Goal: Transaction & Acquisition: Purchase product/service

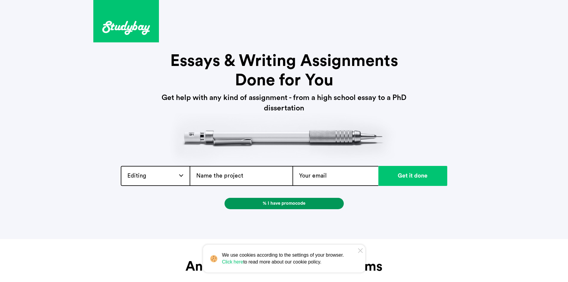
click at [298, 208] on link "% I have promocode" at bounding box center [284, 203] width 119 height 11
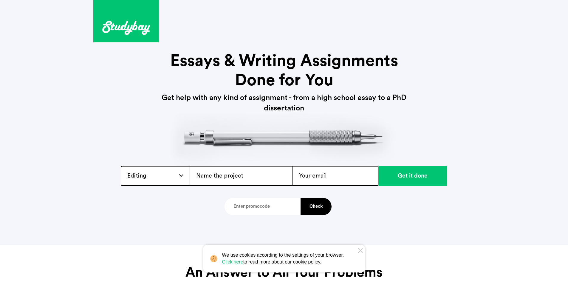
click at [284, 205] on input "text" at bounding box center [263, 206] width 76 height 17
paste input "CP10SB"
click at [311, 207] on button "Check" at bounding box center [316, 206] width 31 height 17
click at [275, 206] on input "CP10SB" at bounding box center [263, 206] width 76 height 17
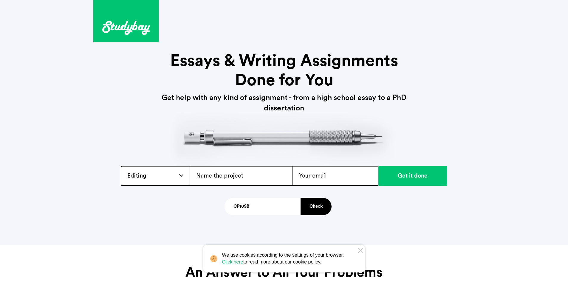
click at [275, 206] on input "CP10SB" at bounding box center [263, 206] width 76 height 17
paste input "INST"
click at [313, 205] on button "Check" at bounding box center [316, 206] width 31 height 17
click at [313, 206] on span "Invalid promo code" at bounding box center [333, 206] width 40 height 5
click at [270, 206] on input "INSTSB" at bounding box center [263, 206] width 76 height 17
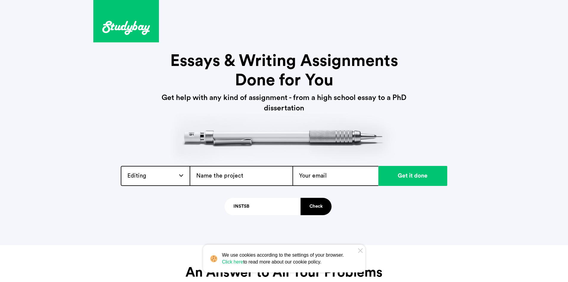
click at [270, 206] on input "INSTSB" at bounding box center [263, 206] width 76 height 17
paste input "HERO12"
type input "HERO12"
click at [310, 208] on button "Check" at bounding box center [316, 206] width 31 height 17
